Goal: Task Accomplishment & Management: Manage account settings

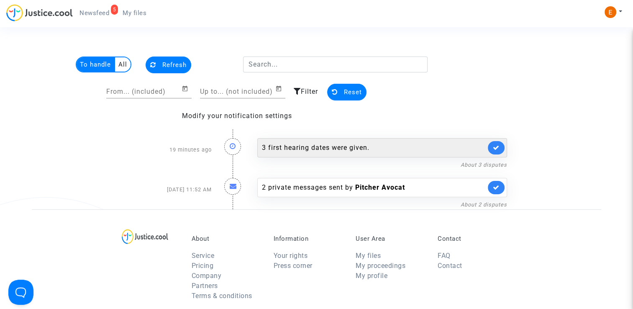
click at [331, 144] on div "3 first hearing dates were given." at bounding box center [374, 148] width 224 height 10
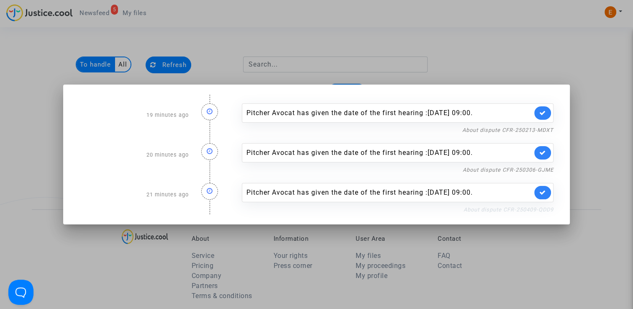
click at [481, 209] on link "About dispute CFR-250409-QDD9" at bounding box center [509, 209] width 90 height 6
click at [544, 191] on icon at bounding box center [543, 192] width 7 height 6
click at [530, 168] on link "About dispute CFR-250306-GJME" at bounding box center [508, 170] width 91 height 6
click at [546, 153] on icon at bounding box center [543, 152] width 7 height 6
click at [538, 128] on link "About dispute CFR-250213-MDXT" at bounding box center [508, 130] width 91 height 6
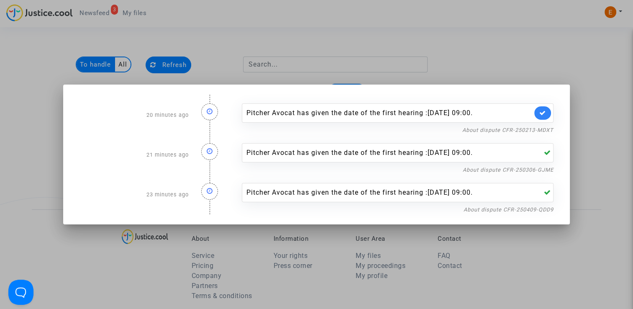
click at [545, 110] on icon at bounding box center [543, 113] width 7 height 6
click at [522, 65] on div at bounding box center [316, 154] width 633 height 309
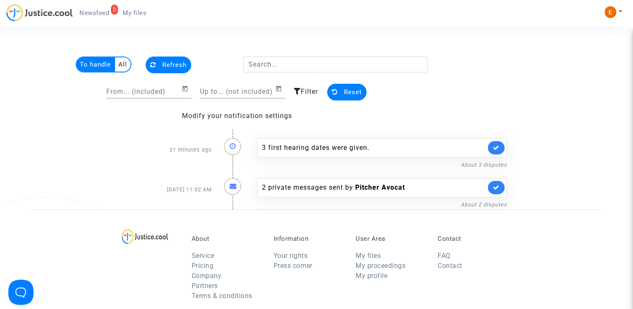
drag, startPoint x: 137, startPoint y: 17, endPoint x: 118, endPoint y: 16, distance: 18.8
click at [137, 17] on link "My files" at bounding box center [134, 13] width 37 height 13
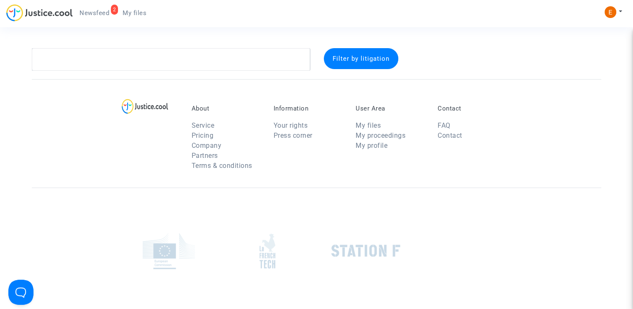
click at [98, 16] on span "Newsfeed" at bounding box center [95, 13] width 30 height 8
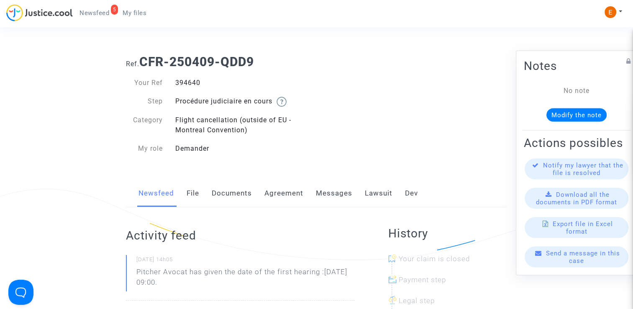
drag, startPoint x: 0, startPoint y: 0, endPoint x: 191, endPoint y: 85, distance: 208.8
click at [191, 85] on div "394640" at bounding box center [243, 83] width 148 height 10
copy div "394640"
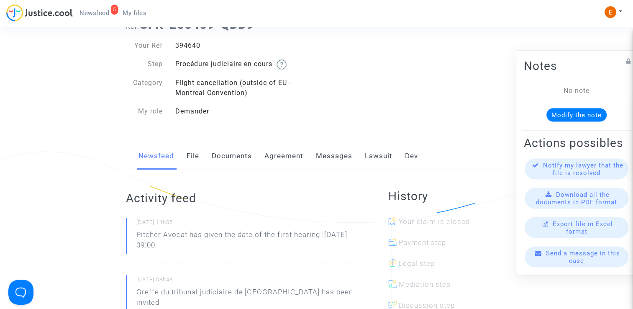
scroll to position [42, 0]
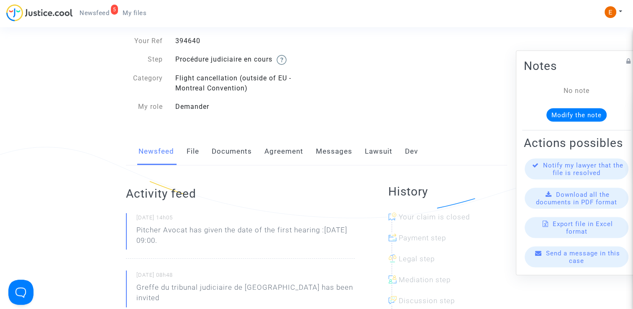
drag, startPoint x: 206, startPoint y: 244, endPoint x: 132, endPoint y: 231, distance: 75.8
click at [132, 231] on div "24/09/2025 - 14h05 Pitcher Avocat has given the date of the first hearing :Apr …" at bounding box center [240, 236] width 229 height 46
drag, startPoint x: 132, startPoint y: 231, endPoint x: 155, endPoint y: 234, distance: 23.6
click at [205, 230] on p "Pitcher Avocat ha dado la fecha de la primera audiencia: 10 de abril de 2026 a …" at bounding box center [245, 237] width 219 height 25
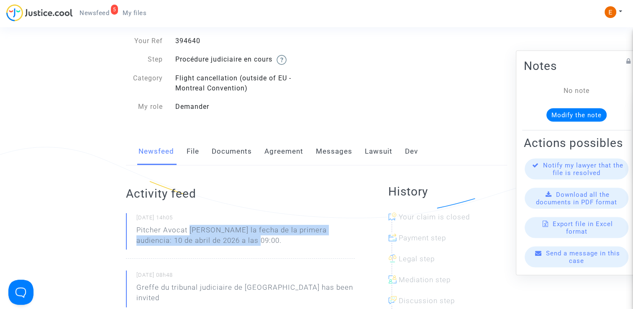
drag, startPoint x: 190, startPoint y: 229, endPoint x: 249, endPoint y: 248, distance: 61.3
click at [249, 248] on p "Pitcher Avocat ha dado la fecha de la primera audiencia: 10 de abril de 2026 a …" at bounding box center [245, 237] width 219 height 25
drag, startPoint x: 249, startPoint y: 248, endPoint x: 216, endPoint y: 233, distance: 36.3
copy p "ha dado la fecha de la primera audiencia: 10 de abril de 2026 a las 09:00."
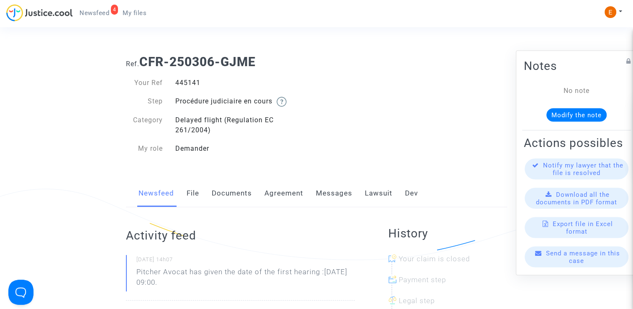
drag, startPoint x: 0, startPoint y: 0, endPoint x: 190, endPoint y: 83, distance: 207.7
click at [190, 83] on div "445141" at bounding box center [243, 83] width 148 height 10
copy div "445141"
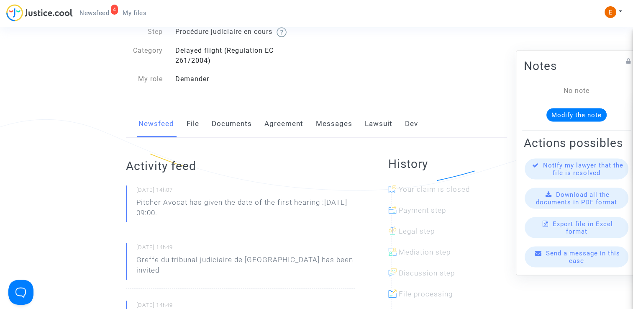
scroll to position [84, 0]
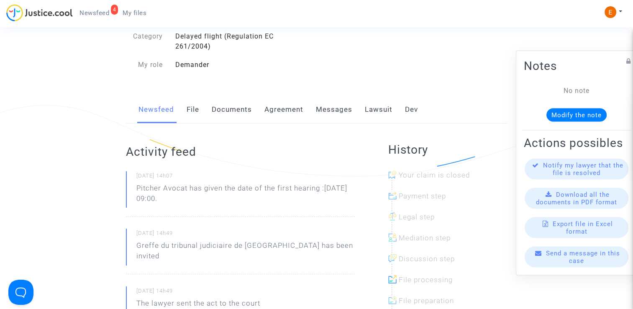
drag, startPoint x: 184, startPoint y: 196, endPoint x: 128, endPoint y: 186, distance: 56.9
click at [128, 186] on div "24/09/2025 - 14h07 Pitcher Avocat has given the date of the first hearing :Mar …" at bounding box center [240, 194] width 229 height 46
drag, startPoint x: 128, startPoint y: 186, endPoint x: 165, endPoint y: 192, distance: 37.7
click at [211, 190] on p "Pitcher Avocat [PERSON_NAME] la fecha de la primera audiencia: 27 de marzo de 2…" at bounding box center [245, 195] width 219 height 25
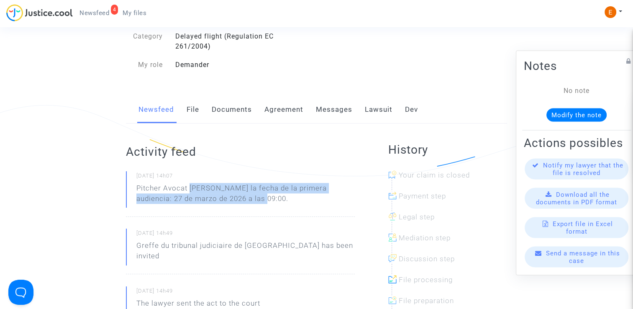
drag, startPoint x: 190, startPoint y: 186, endPoint x: 261, endPoint y: 198, distance: 71.2
click at [261, 198] on p "Pitcher Avocat [PERSON_NAME] la fecha de la primera audiencia: 27 de marzo de 2…" at bounding box center [245, 195] width 219 height 25
drag, startPoint x: 261, startPoint y: 198, endPoint x: 243, endPoint y: 188, distance: 20.6
copy p "[PERSON_NAME] la fecha de la primera audiencia: 27 de marzo de 2026 a las 09:00."
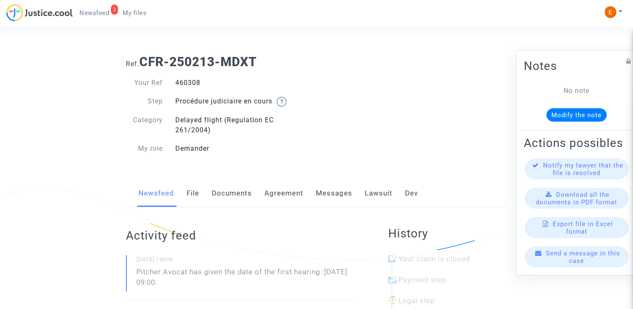
click at [186, 79] on div "460308" at bounding box center [243, 83] width 148 height 10
copy div "460308"
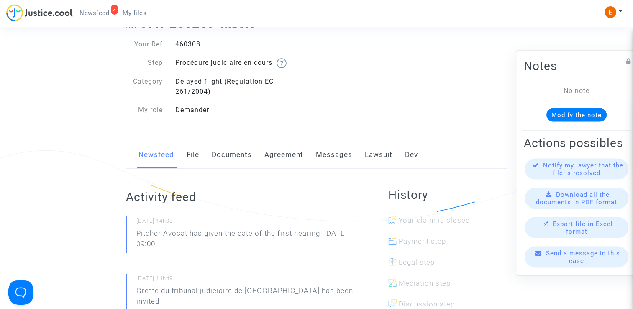
scroll to position [42, 0]
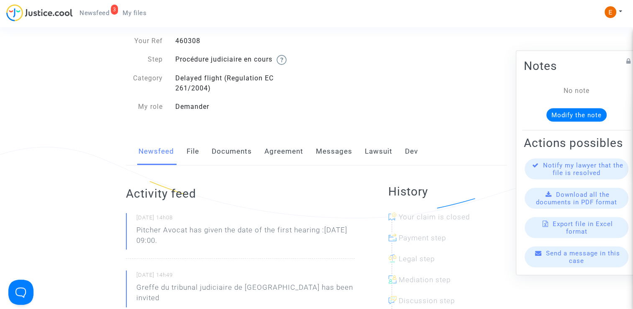
drag, startPoint x: 216, startPoint y: 246, endPoint x: 129, endPoint y: 232, distance: 88.6
click at [129, 232] on div "24/09/2025 - 14h08 Pitcher Avocat has given the date of the first hearing :Mar …" at bounding box center [240, 236] width 229 height 46
drag, startPoint x: 129, startPoint y: 232, endPoint x: 161, endPoint y: 235, distance: 32.0
click at [204, 236] on p "Pitcher Avocat ha dado la fecha de la primera audiencia: 27 de marzo de 2026 a …" at bounding box center [245, 237] width 219 height 25
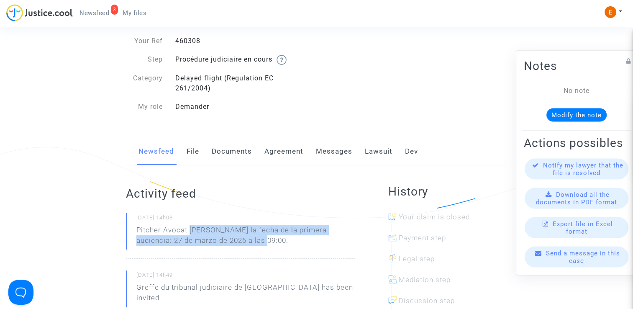
drag, startPoint x: 189, startPoint y: 230, endPoint x: 270, endPoint y: 242, distance: 81.6
click at [270, 242] on p "Pitcher Avocat ha dado la fecha de la primera audiencia: 27 de marzo de 2026 a …" at bounding box center [245, 237] width 219 height 25
drag, startPoint x: 270, startPoint y: 242, endPoint x: 232, endPoint y: 229, distance: 40.0
copy p "ha dado la fecha de la primera audiencia: 27 de marzo de 2026 a las 09:00."
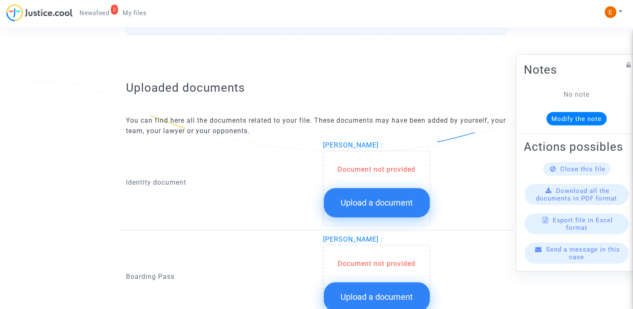
click at [362, 198] on span "Upload a document" at bounding box center [377, 203] width 72 height 10
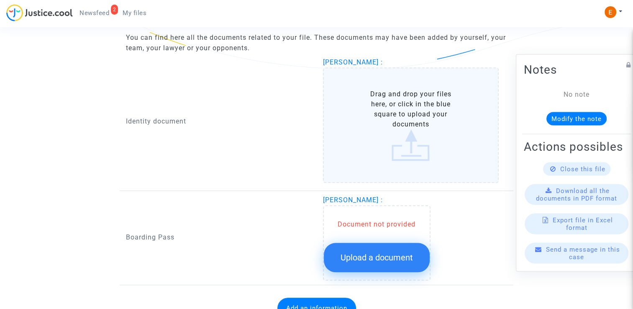
scroll to position [544, 0]
click at [380, 252] on span "Upload a document" at bounding box center [377, 257] width 72 height 10
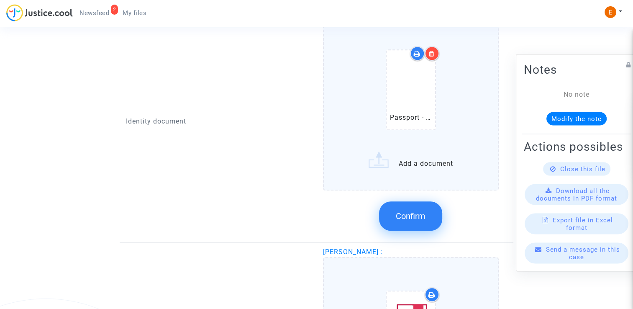
scroll to position [592, 0]
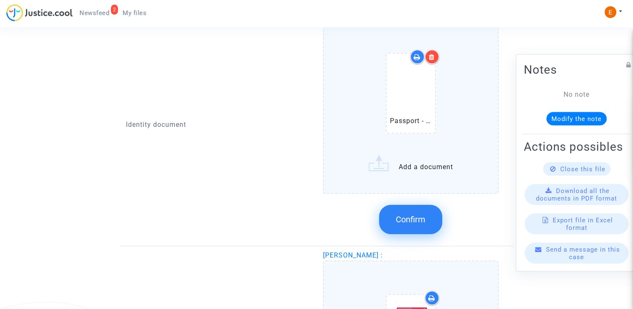
click at [426, 220] on button "Confirm" at bounding box center [410, 219] width 63 height 29
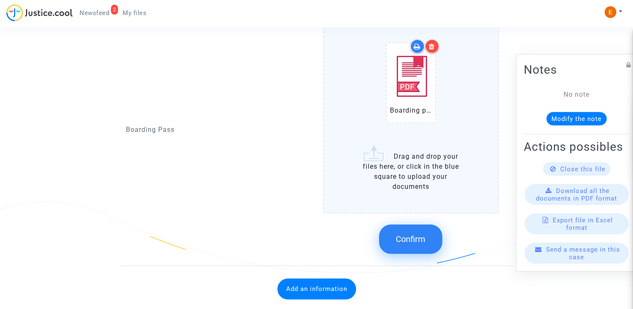
scroll to position [709, 0]
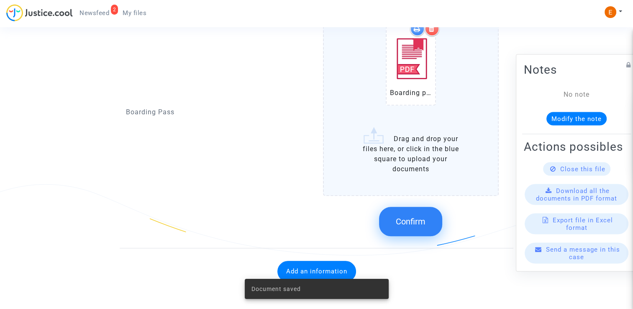
click at [415, 219] on span "Confirm" at bounding box center [411, 221] width 30 height 10
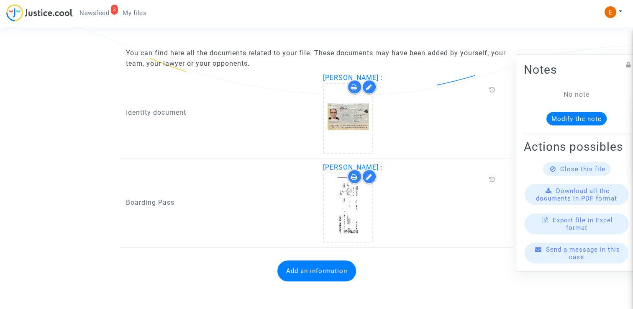
click at [338, 274] on button "Add an information" at bounding box center [317, 270] width 79 height 21
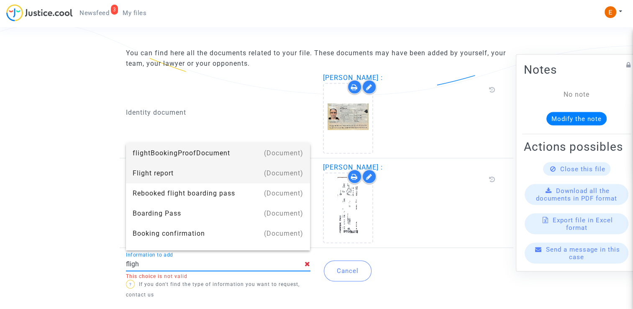
click at [226, 178] on div "Flight report" at bounding box center [218, 173] width 171 height 20
type input "Flight report"
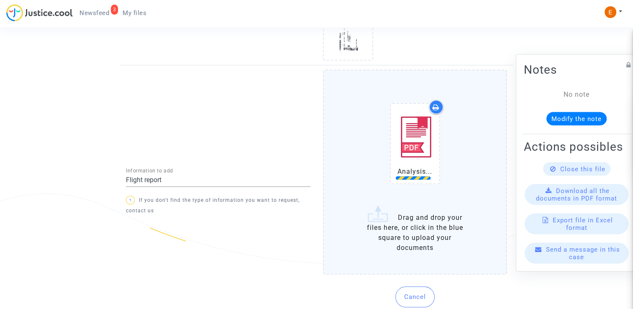
scroll to position [713, 0]
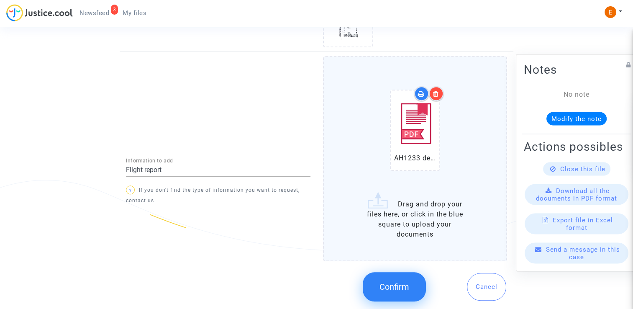
click at [408, 282] on span "Confirm" at bounding box center [395, 287] width 30 height 10
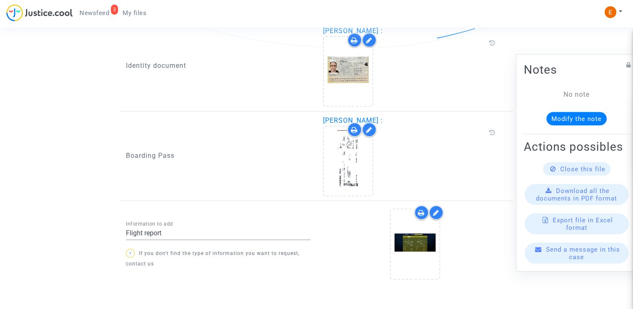
scroll to position [596, 0]
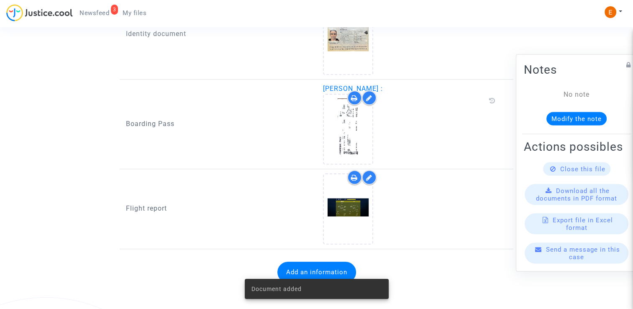
click at [93, 13] on span "Newsfeed" at bounding box center [95, 13] width 30 height 8
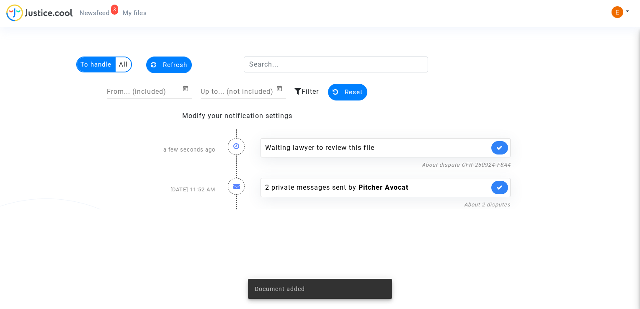
click at [504, 145] on link at bounding box center [499, 147] width 17 height 13
